Goal: Task Accomplishment & Management: Manage account settings

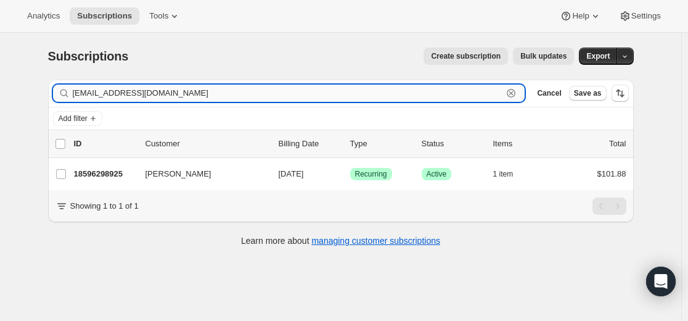
click at [460, 93] on input "max1@paulbunyan.net" at bounding box center [288, 93] width 431 height 17
click at [459, 93] on input "max1@paulbunyan.net" at bounding box center [288, 93] width 431 height 17
paste input "chandan888@gmail.com"
type input "chandan888@gmail.com"
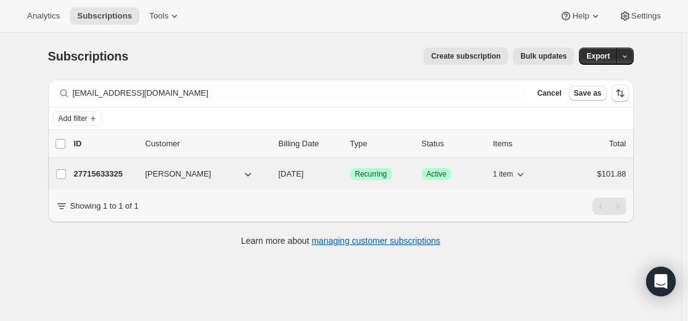
click at [103, 170] on p "27715633325" at bounding box center [105, 174] width 62 height 12
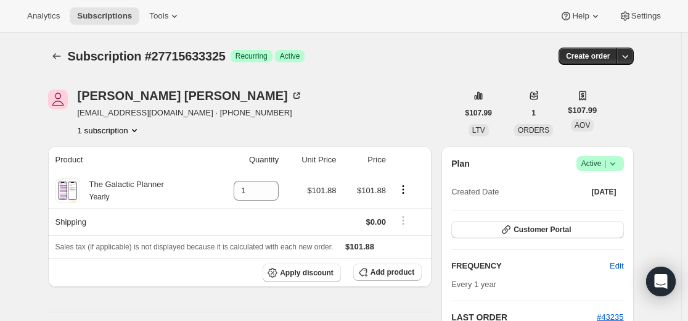
click at [622, 163] on span "Success Active |" at bounding box center [600, 163] width 47 height 15
click at [593, 212] on span "Cancel subscription" at bounding box center [599, 208] width 70 height 9
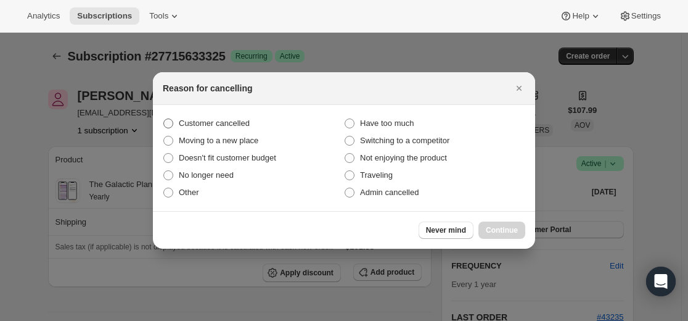
click at [222, 120] on span "Customer cancelled" at bounding box center [214, 122] width 71 height 9
click at [164, 119] on input "Customer cancelled" at bounding box center [163, 118] width 1 height 1
radio input "true"
click at [510, 228] on span "Continue" at bounding box center [502, 230] width 32 height 10
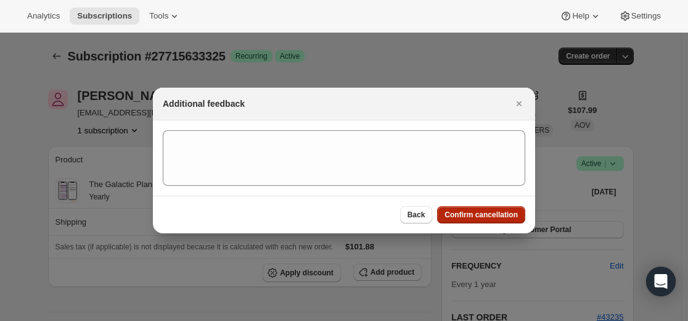
click at [485, 213] on span "Confirm cancellation" at bounding box center [481, 215] width 73 height 10
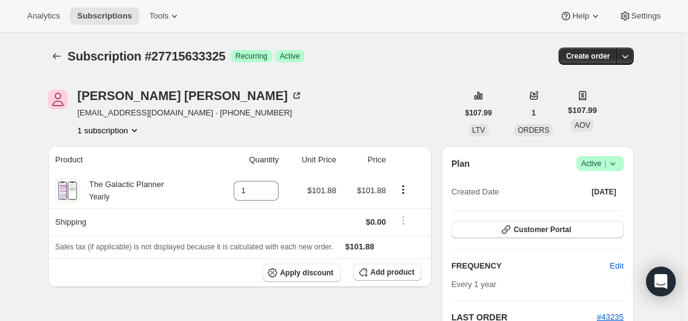
click at [615, 164] on icon at bounding box center [612, 163] width 5 height 3
click at [596, 217] on button "Cancel subscription" at bounding box center [598, 209] width 77 height 20
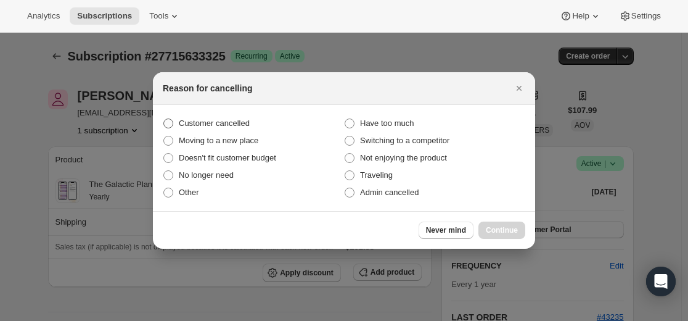
click at [247, 123] on span "Customer cancelled" at bounding box center [214, 122] width 71 height 9
click at [164, 119] on input "Customer cancelled" at bounding box center [163, 118] width 1 height 1
radio input "true"
click at [523, 228] on button "Continue" at bounding box center [502, 229] width 47 height 17
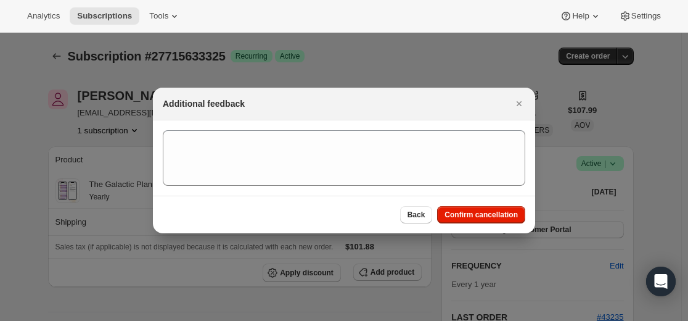
drag, startPoint x: 482, startPoint y: 217, endPoint x: 466, endPoint y: 226, distance: 19.1
click at [482, 217] on span "Confirm cancellation" at bounding box center [481, 215] width 73 height 10
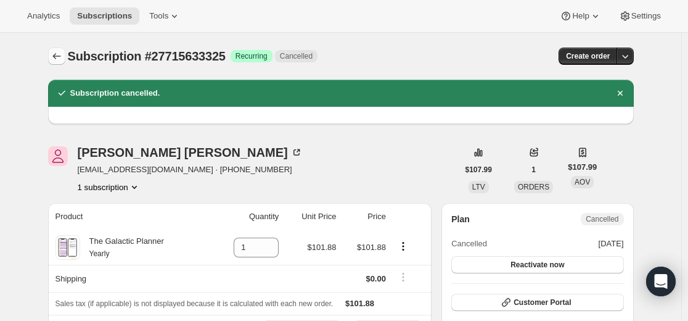
click at [51, 57] on button "Subscriptions" at bounding box center [56, 55] width 17 height 17
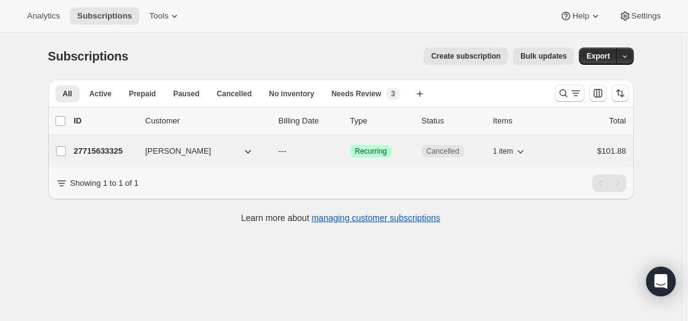
click at [113, 154] on p "27715633325" at bounding box center [105, 151] width 62 height 12
click at [102, 151] on p "27715633325" at bounding box center [105, 151] width 62 height 12
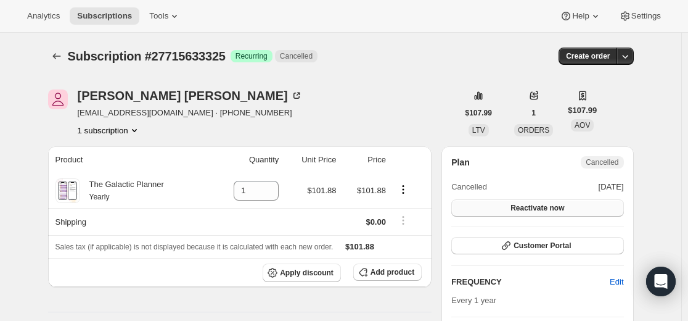
click at [576, 208] on button "Reactivate now" at bounding box center [538, 207] width 172 height 17
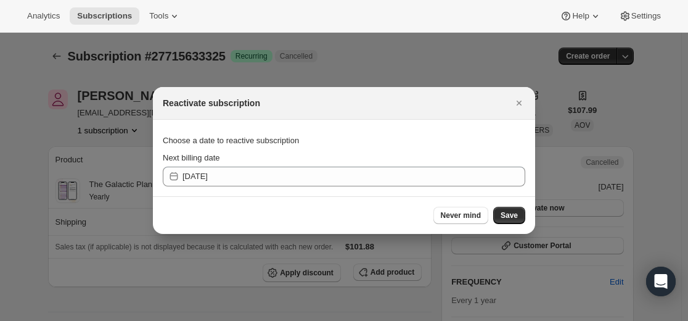
drag, startPoint x: 521, startPoint y: 103, endPoint x: 495, endPoint y: 146, distance: 50.0
click at [521, 102] on icon "Close" at bounding box center [519, 103] width 12 height 12
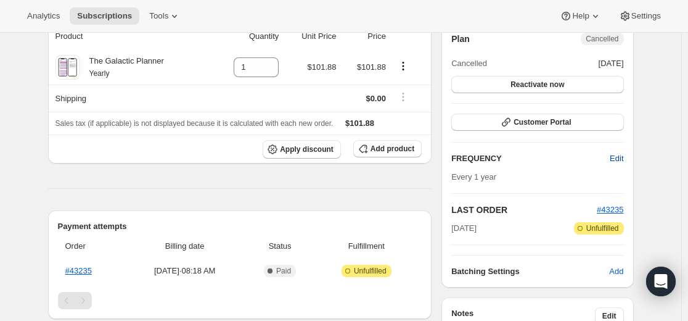
scroll to position [62, 0]
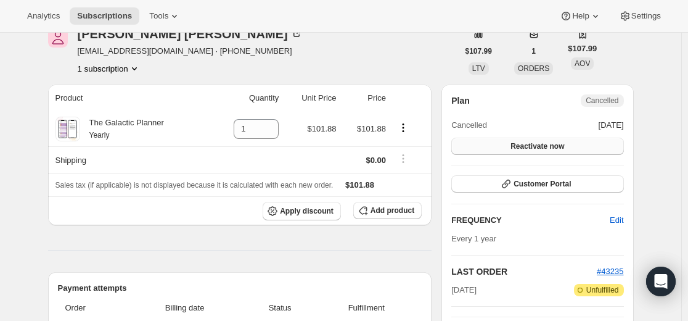
click at [592, 142] on button "Reactivate now" at bounding box center [538, 146] width 172 height 17
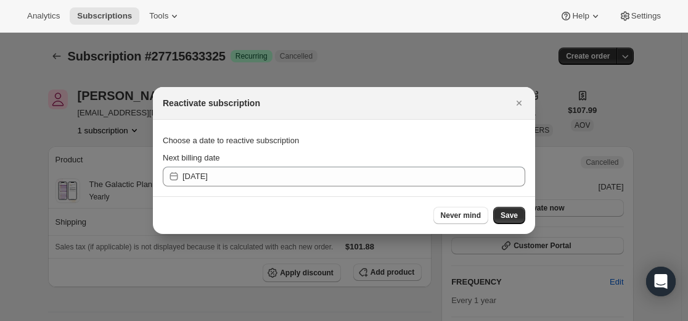
scroll to position [0, 0]
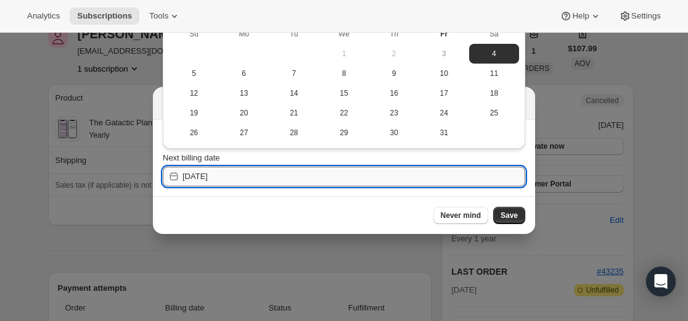
click at [286, 175] on input "2025-10-03" at bounding box center [354, 177] width 343 height 20
click at [202, 176] on input "2025-10-03" at bounding box center [354, 177] width 343 height 20
type input "2025-10-03"
click at [464, 216] on span "Never mind" at bounding box center [461, 215] width 40 height 10
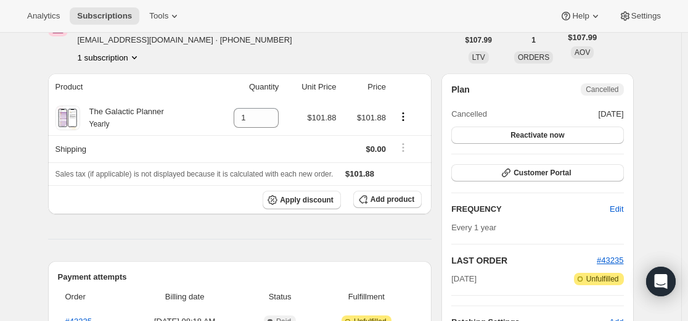
scroll to position [62, 0]
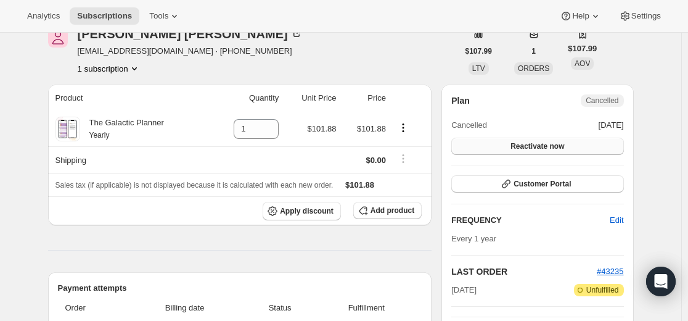
click at [571, 145] on button "Reactivate now" at bounding box center [538, 146] width 172 height 17
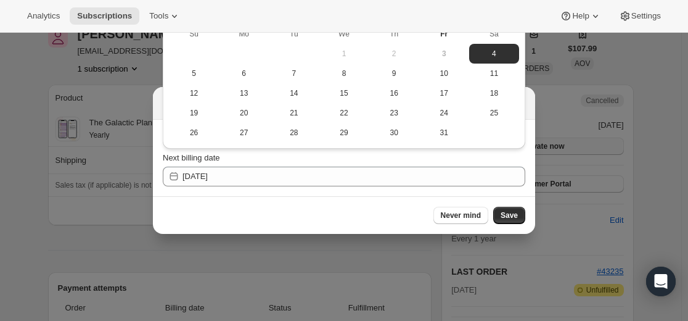
scroll to position [0, 0]
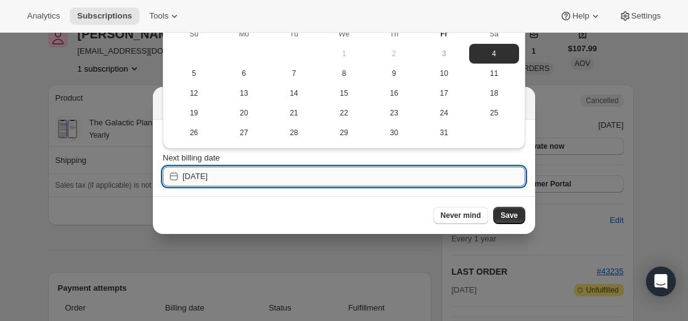
click at [302, 175] on input "2025-10-03" at bounding box center [354, 177] width 343 height 20
click at [303, 175] on input "2025-10-03" at bounding box center [354, 177] width 343 height 20
type input "2025-10-03"
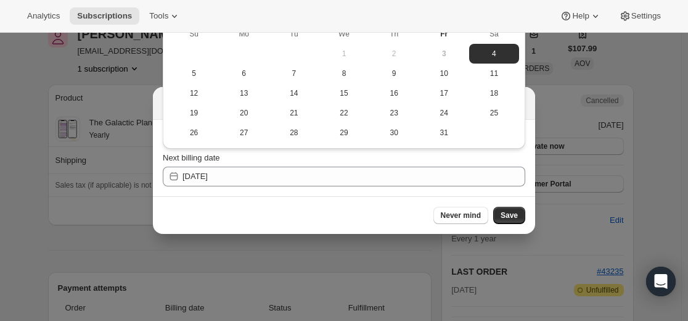
click at [176, 178] on icon ":r28:" at bounding box center [174, 176] width 12 height 12
click at [514, 213] on span "Save" at bounding box center [509, 215] width 17 height 10
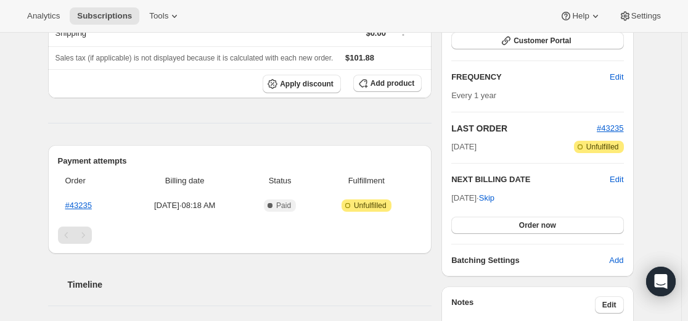
scroll to position [247, 0]
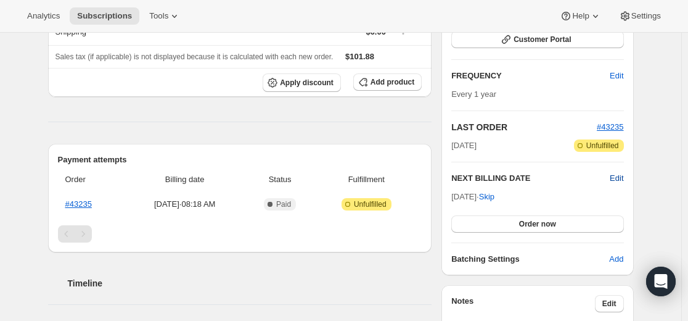
click at [618, 176] on span "Edit" at bounding box center [617, 178] width 14 height 12
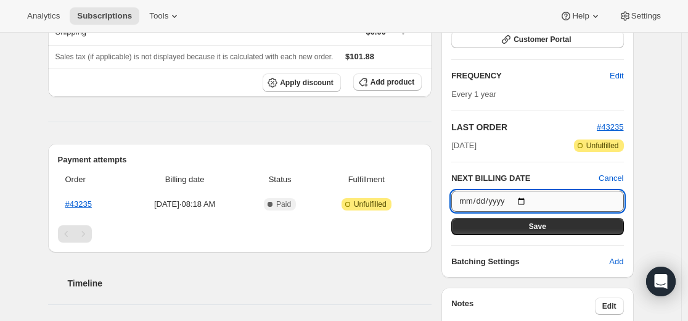
click at [530, 199] on input "2025-10-04" at bounding box center [538, 201] width 172 height 21
type input "2026-09-22"
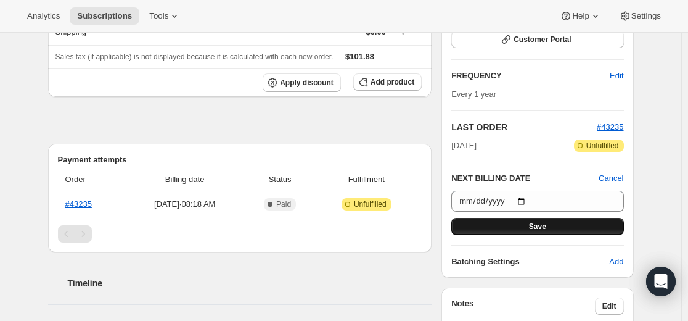
click at [544, 227] on span "Save" at bounding box center [537, 226] width 17 height 10
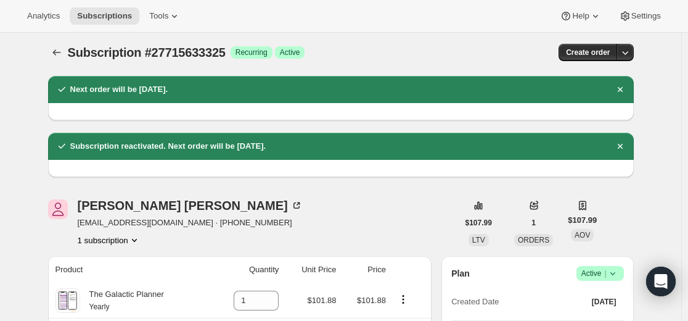
scroll to position [0, 0]
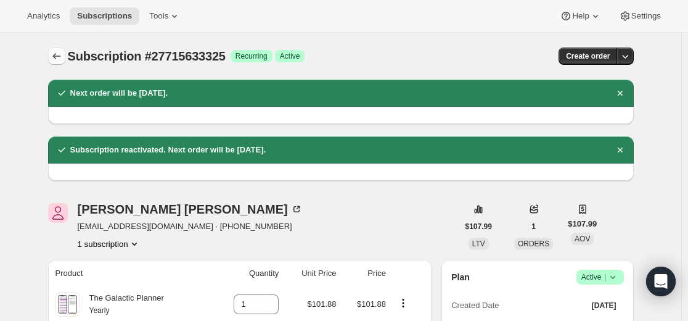
click at [60, 56] on icon "Subscriptions" at bounding box center [57, 56] width 12 height 12
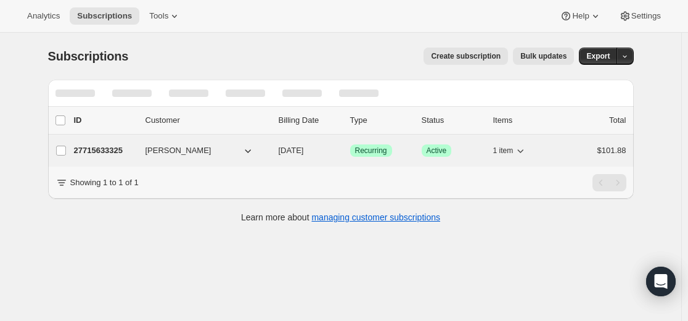
click at [104, 151] on p "27715633325" at bounding box center [105, 150] width 62 height 12
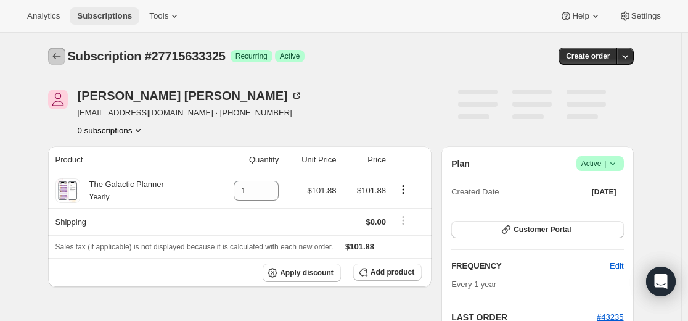
drag, startPoint x: 57, startPoint y: 61, endPoint x: 83, endPoint y: 17, distance: 50.9
click at [57, 60] on icon "Subscriptions" at bounding box center [57, 56] width 12 height 12
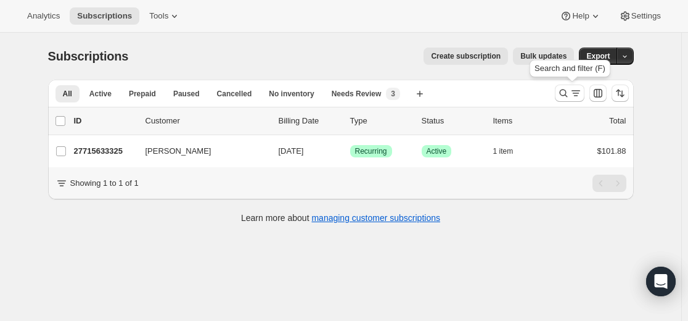
click at [556, 93] on div at bounding box center [592, 93] width 84 height 25
click at [570, 93] on icon "Search and filter results" at bounding box center [564, 93] width 12 height 12
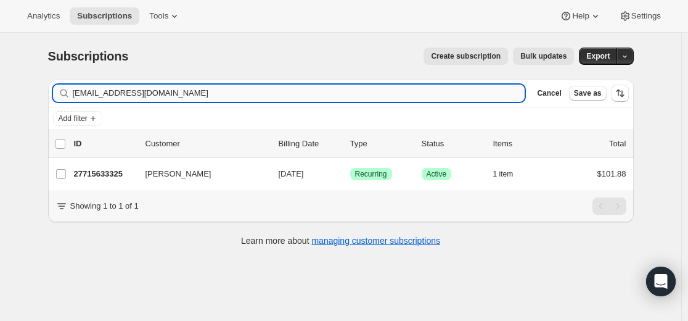
click at [431, 87] on input "chandan888@gmail.com" at bounding box center [299, 93] width 453 height 17
click at [435, 91] on input "chandan888@gmail.com" at bounding box center [299, 93] width 453 height 17
click at [436, 91] on input "chandan888@gmail.com" at bounding box center [299, 93] width 453 height 17
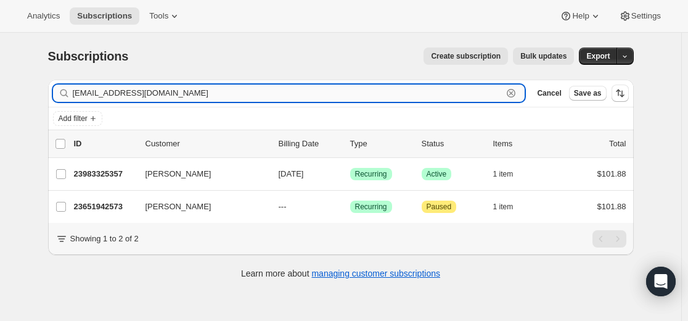
click at [160, 90] on input "suzyok@earthlink.net" at bounding box center [288, 93] width 431 height 17
click at [161, 89] on input "suzyok@earthlink.net" at bounding box center [288, 93] width 431 height 17
paste input "lorie@kleertitle.com"
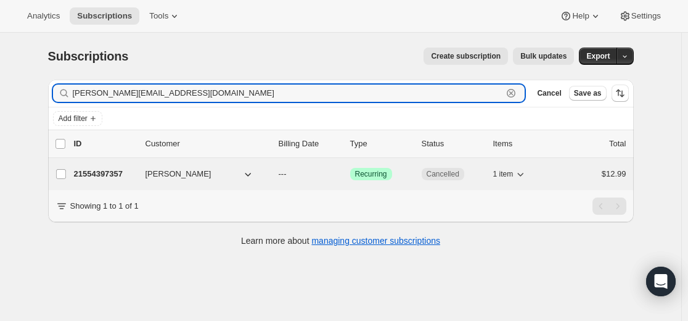
type input "lorie@kleertitle.com"
click at [116, 173] on p "21554397357" at bounding box center [105, 174] width 62 height 12
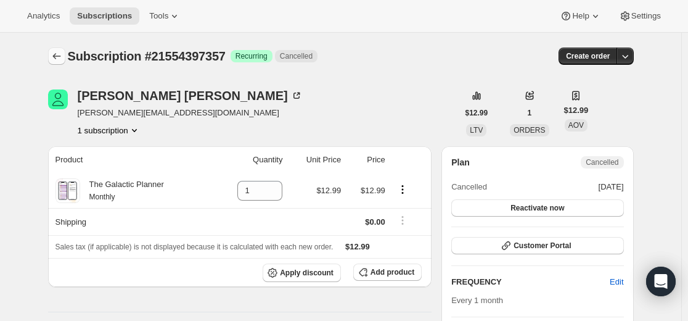
click at [56, 56] on icon "Subscriptions" at bounding box center [56, 56] width 8 height 6
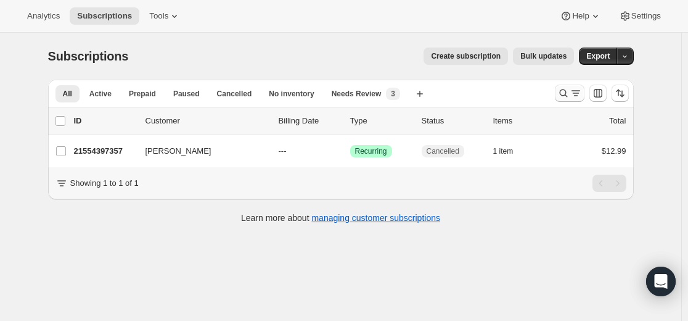
click at [566, 90] on icon "Search and filter results" at bounding box center [563, 93] width 8 height 8
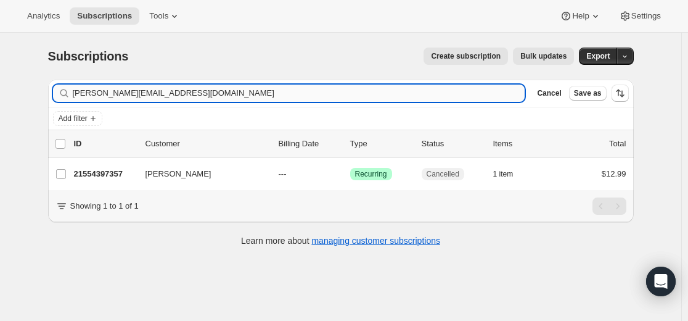
click at [414, 87] on input "lorie@kleertitle.com" at bounding box center [299, 93] width 453 height 17
type input "dussair@gmail.com"
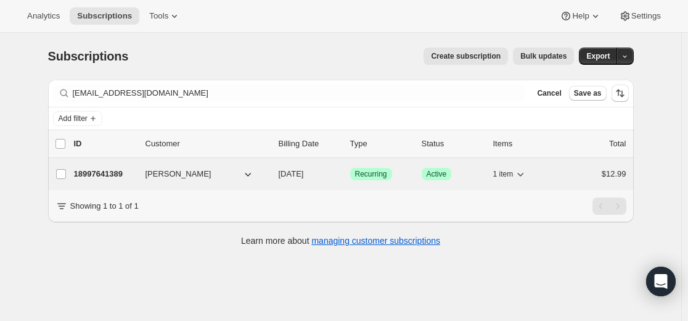
click at [118, 173] on p "18997641389" at bounding box center [105, 174] width 62 height 12
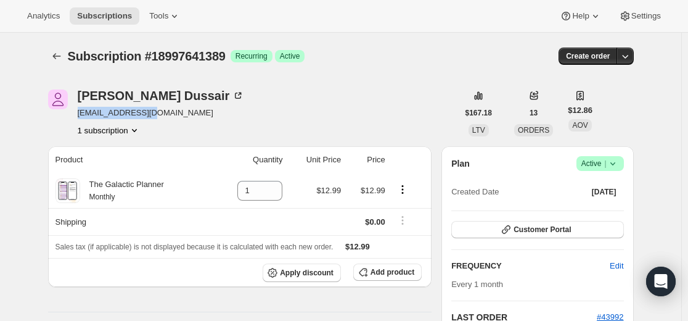
drag, startPoint x: 164, startPoint y: 115, endPoint x: 78, endPoint y: 112, distance: 86.4
click at [78, 112] on div "Pia Dussair dussair@gmail.com 1 subscription" at bounding box center [253, 112] width 410 height 47
copy span "dussair@gmail.com"
click at [60, 56] on icon "Subscriptions" at bounding box center [57, 56] width 12 height 12
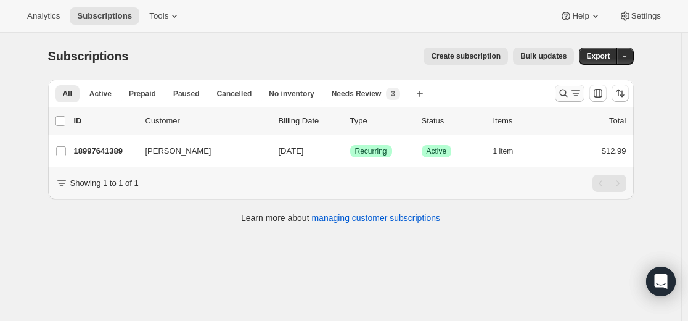
click at [563, 91] on icon "Search and filter results" at bounding box center [563, 93] width 8 height 8
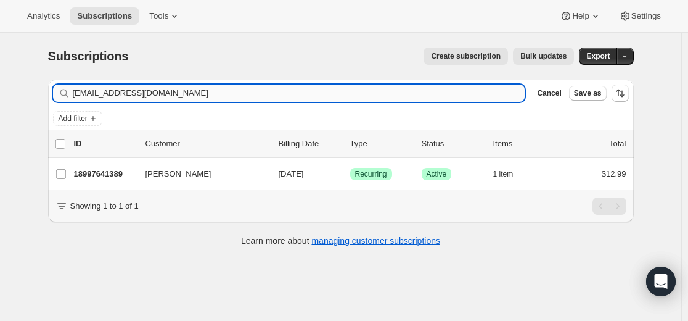
click at [426, 91] on input "dussair@gmail.com" at bounding box center [299, 93] width 453 height 17
type input "[EMAIL_ADDRESS][DOMAIN_NAME]"
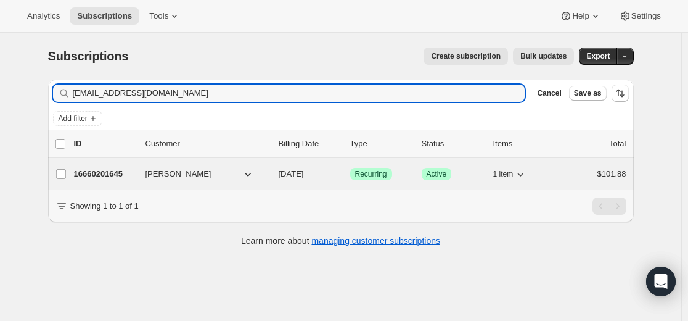
click at [115, 175] on p "16660201645" at bounding box center [105, 174] width 62 height 12
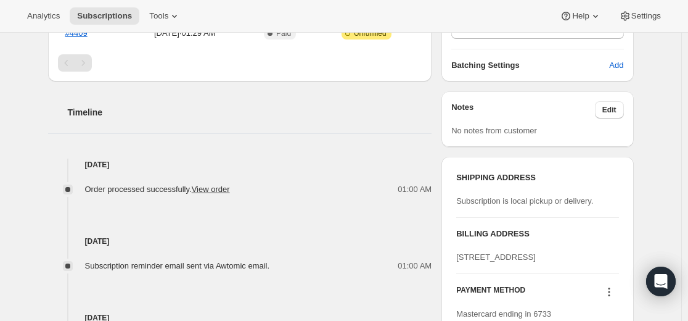
scroll to position [308, 0]
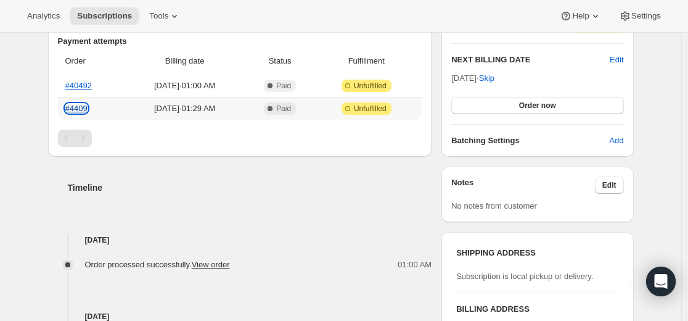
click at [86, 109] on link "#4409" at bounding box center [76, 108] width 22 height 9
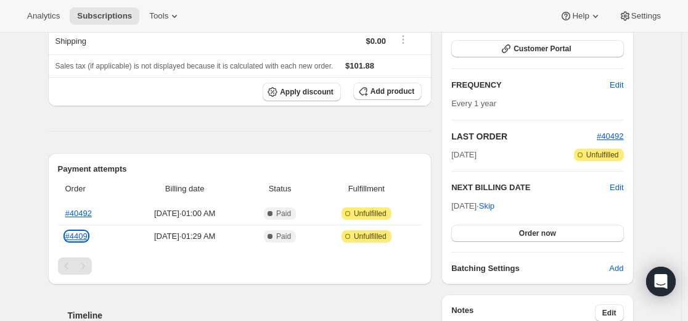
scroll to position [185, 0]
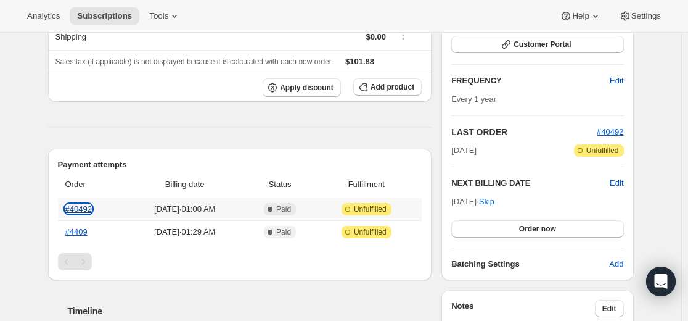
click at [91, 209] on link "#40492" at bounding box center [78, 208] width 27 height 9
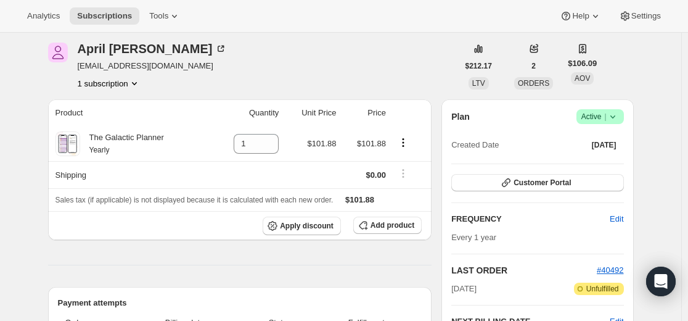
scroll to position [0, 0]
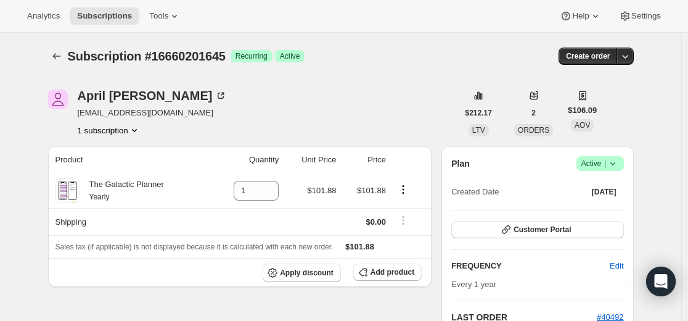
click at [619, 164] on icon at bounding box center [613, 163] width 12 height 12
click at [577, 212] on span "Cancel subscription" at bounding box center [599, 208] width 70 height 9
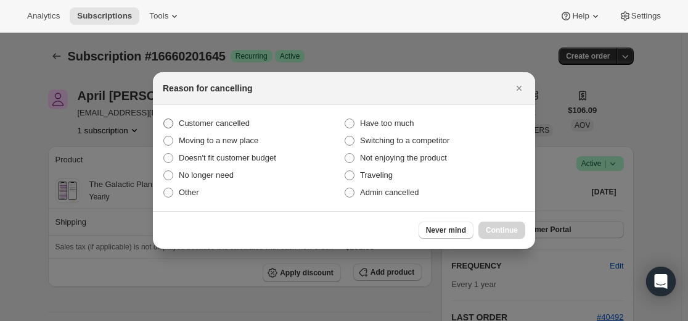
click at [248, 123] on span "Customer cancelled" at bounding box center [214, 122] width 71 height 9
click at [164, 119] on input "Customer cancelled" at bounding box center [163, 118] width 1 height 1
radio input "true"
click at [507, 232] on span "Continue" at bounding box center [502, 230] width 32 height 10
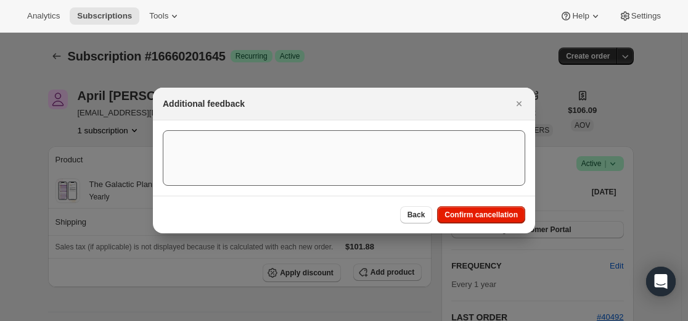
click at [457, 210] on span "Confirm cancellation" at bounding box center [481, 215] width 73 height 10
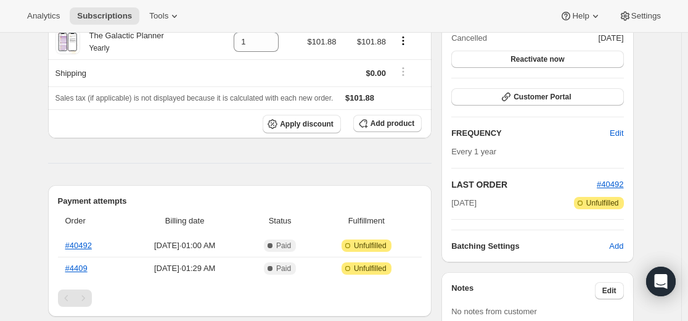
scroll to position [247, 0]
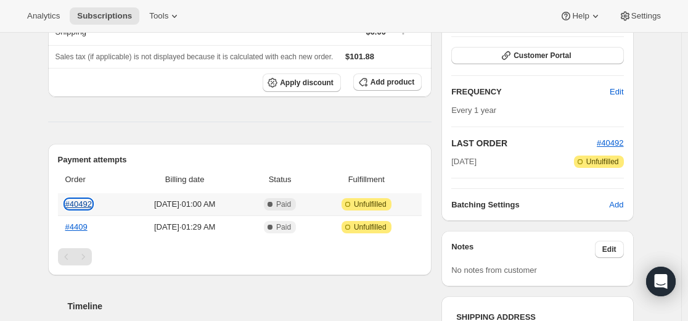
click at [89, 206] on link "#40492" at bounding box center [78, 203] width 27 height 9
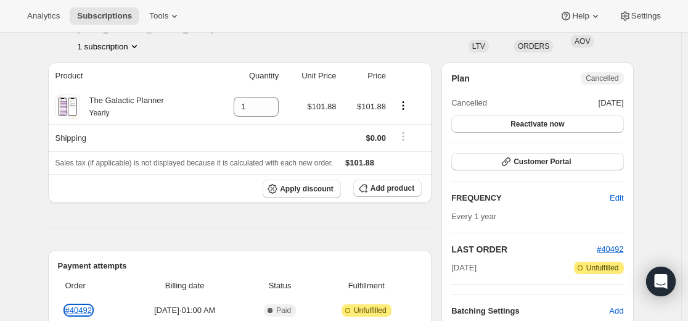
scroll to position [0, 0]
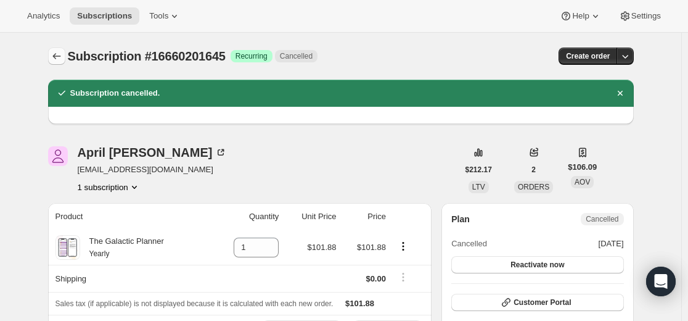
click at [62, 54] on icon "Subscriptions" at bounding box center [57, 56] width 12 height 12
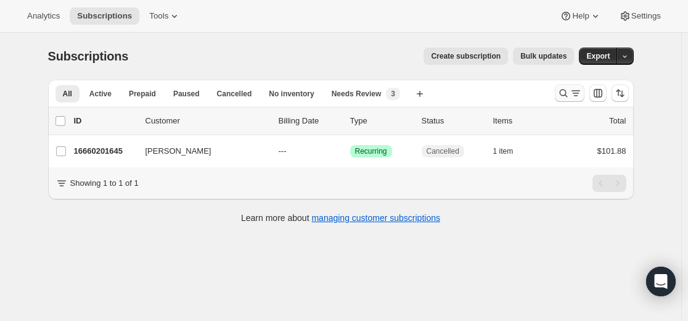
click at [566, 91] on icon "Search and filter results" at bounding box center [564, 93] width 12 height 12
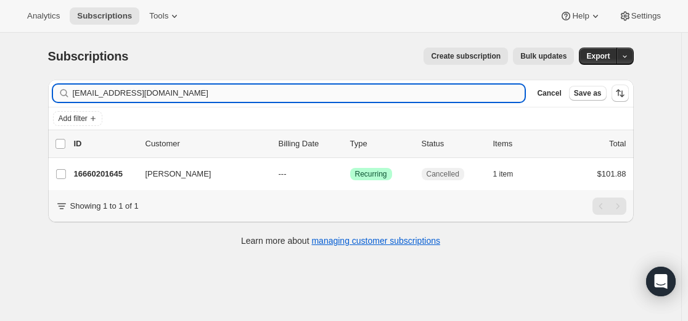
click at [376, 94] on input "[EMAIL_ADDRESS][DOMAIN_NAME]" at bounding box center [299, 93] width 453 height 17
type input "[EMAIL_ADDRESS][DOMAIN_NAME]"
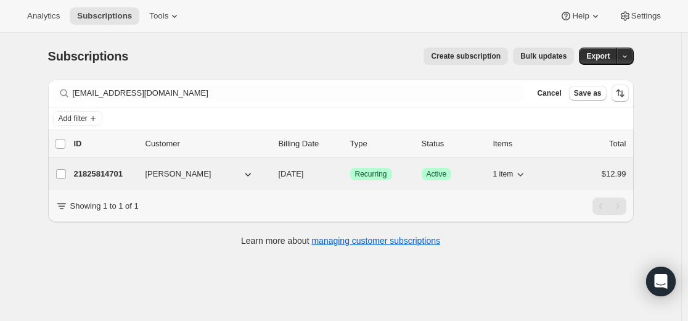
click at [112, 176] on p "21825814701" at bounding box center [105, 174] width 62 height 12
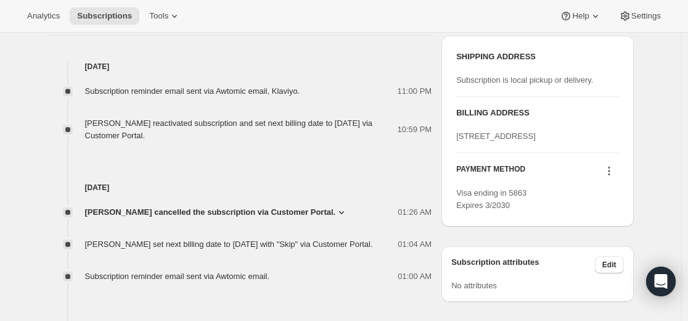
scroll to position [493, 0]
